Goal: Book appointment/travel/reservation

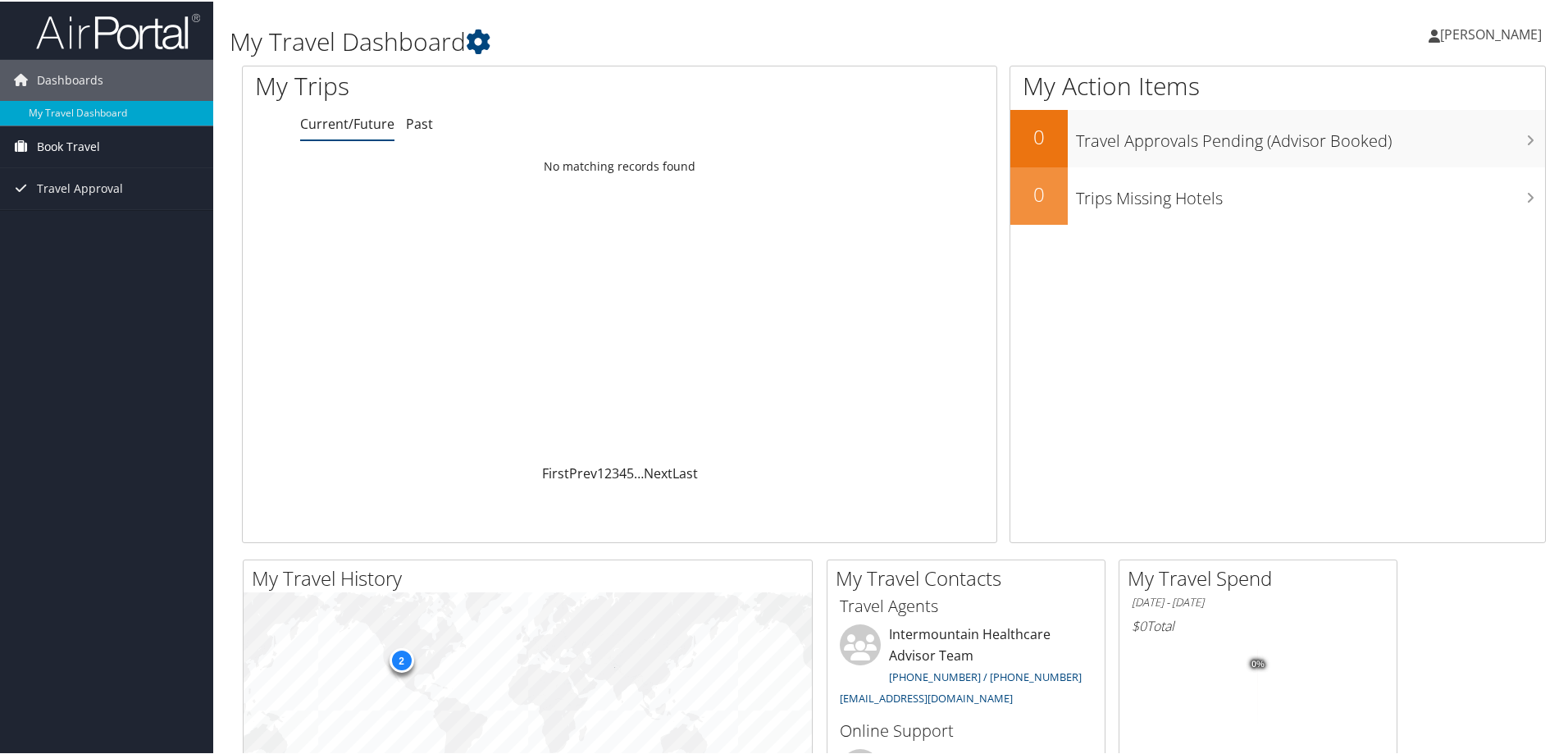
click at [142, 137] on link "Book Travel" at bounding box center [106, 145] width 213 height 41
click at [95, 198] on link "Book/Manage Online Trips" at bounding box center [106, 203] width 213 height 25
